Goal: Transaction & Acquisition: Purchase product/service

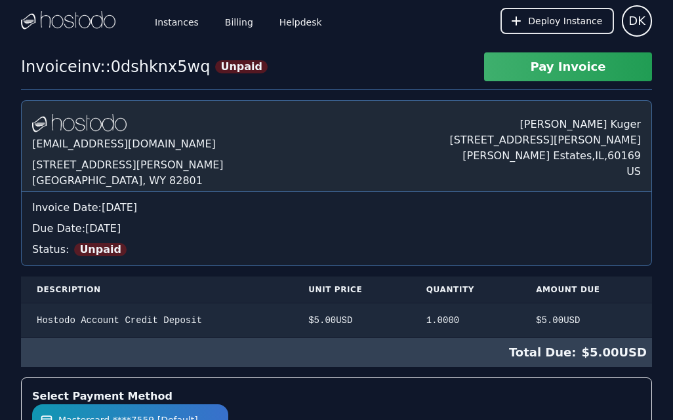
scroll to position [352, 0]
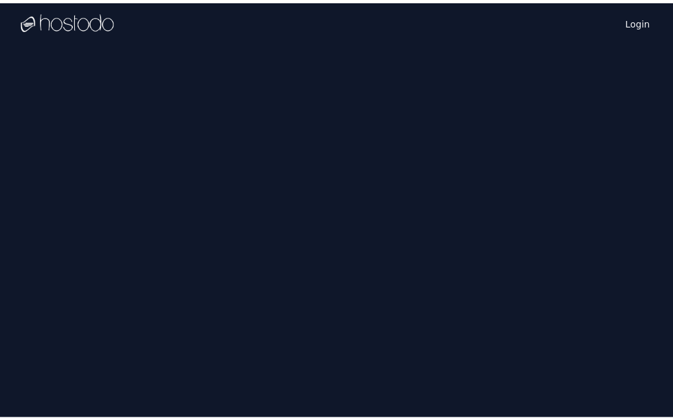
scroll to position [351, 0]
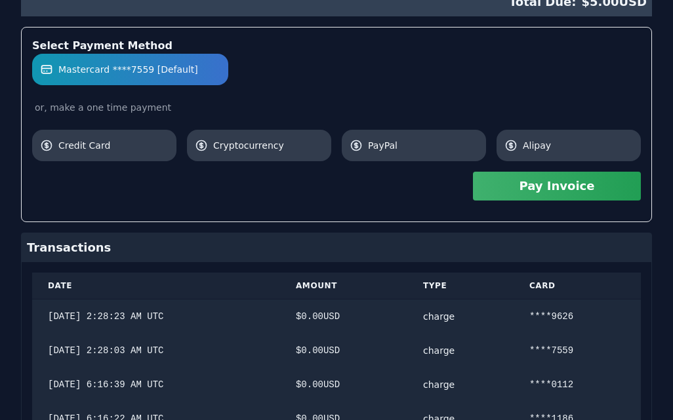
click at [556, 186] on button "Pay Invoice" at bounding box center [557, 186] width 168 height 29
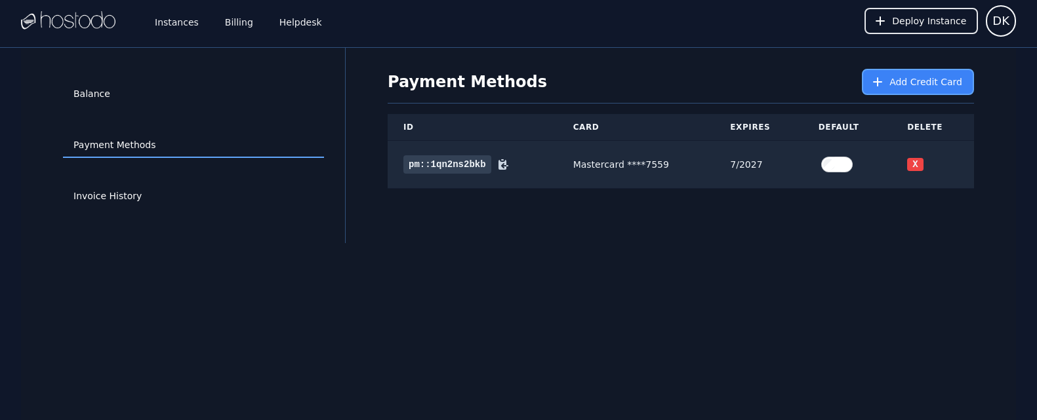
click at [914, 85] on span "Add Credit Card" at bounding box center [925, 81] width 73 height 13
